Goal: Check status: Check status

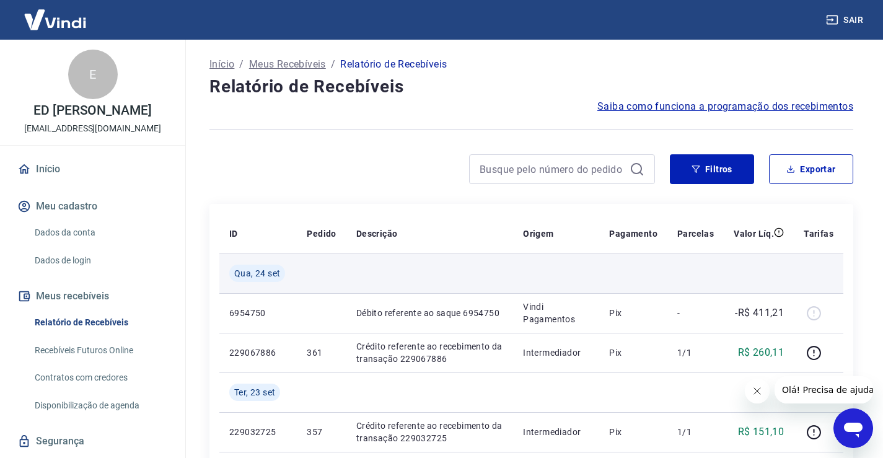
scroll to position [62, 0]
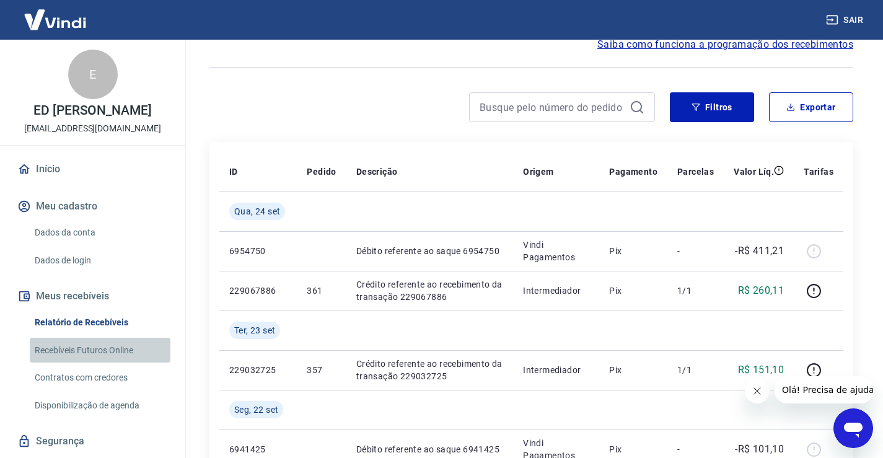
click at [115, 363] on link "Recebíveis Futuros Online" at bounding box center [100, 350] width 141 height 25
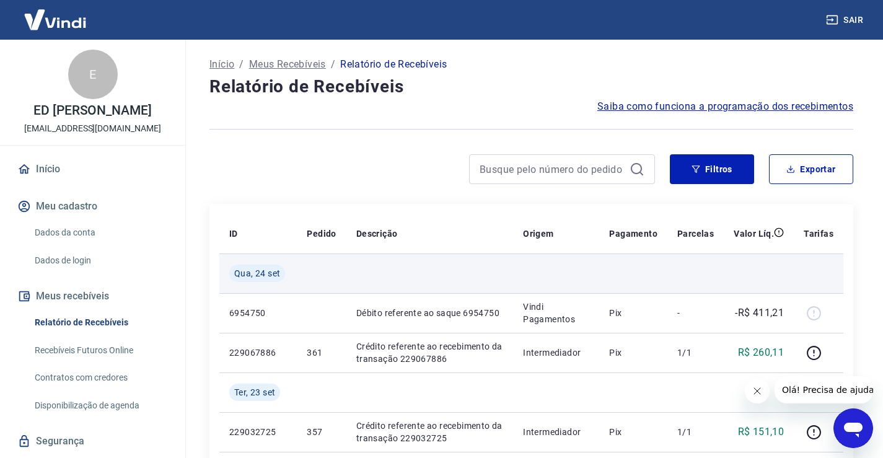
click at [355, 268] on td at bounding box center [429, 273] width 167 height 40
